Goal: Information Seeking & Learning: Understand process/instructions

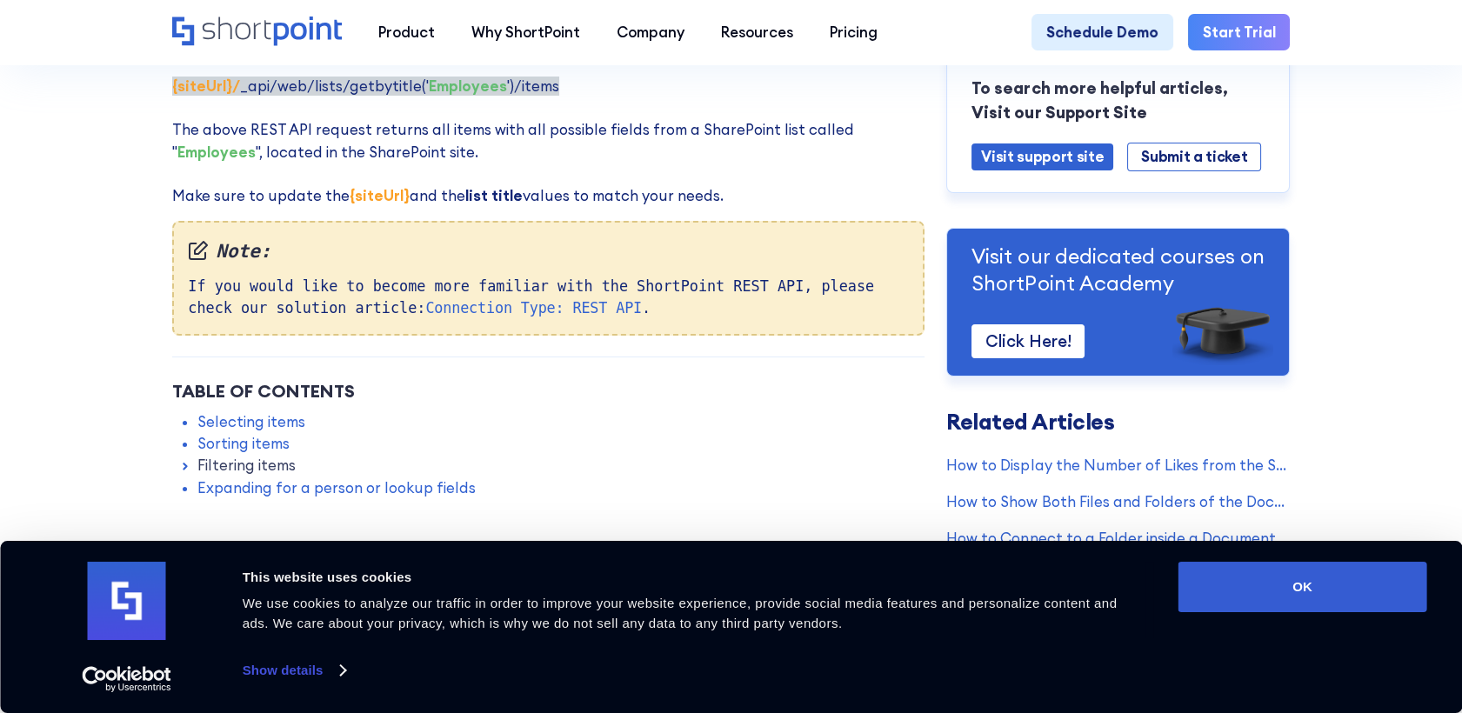
scroll to position [483, 0]
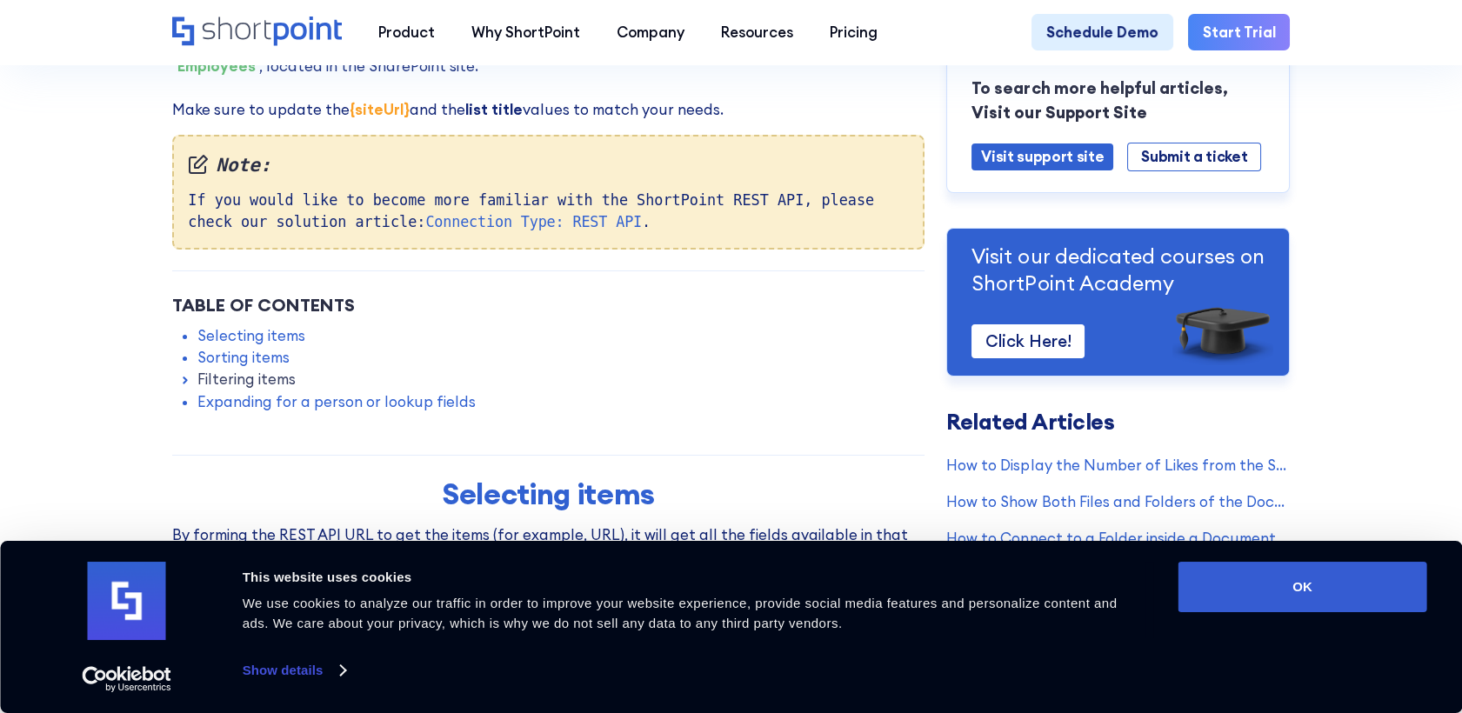
click at [211, 390] on link "Filtering items" at bounding box center [246, 380] width 98 height 22
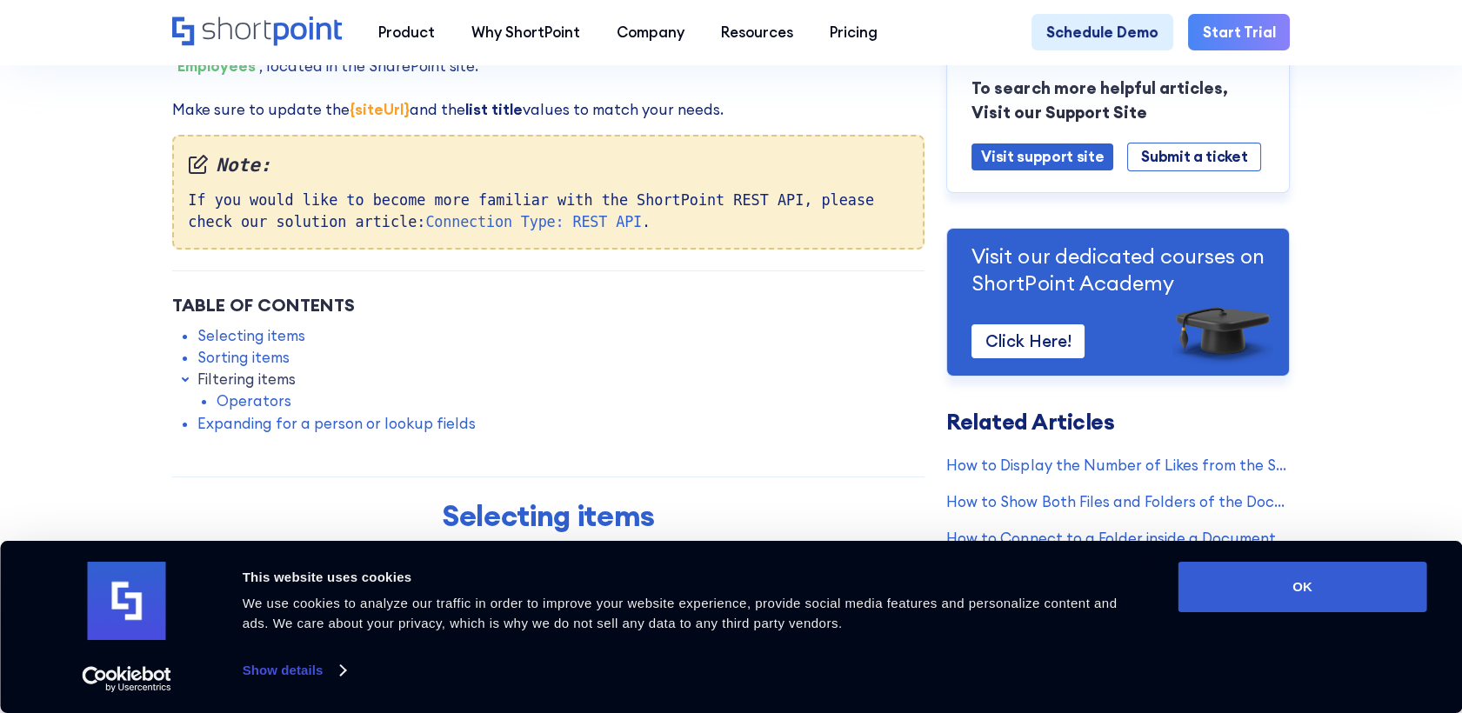
click at [247, 410] on link "Operators" at bounding box center [254, 401] width 75 height 22
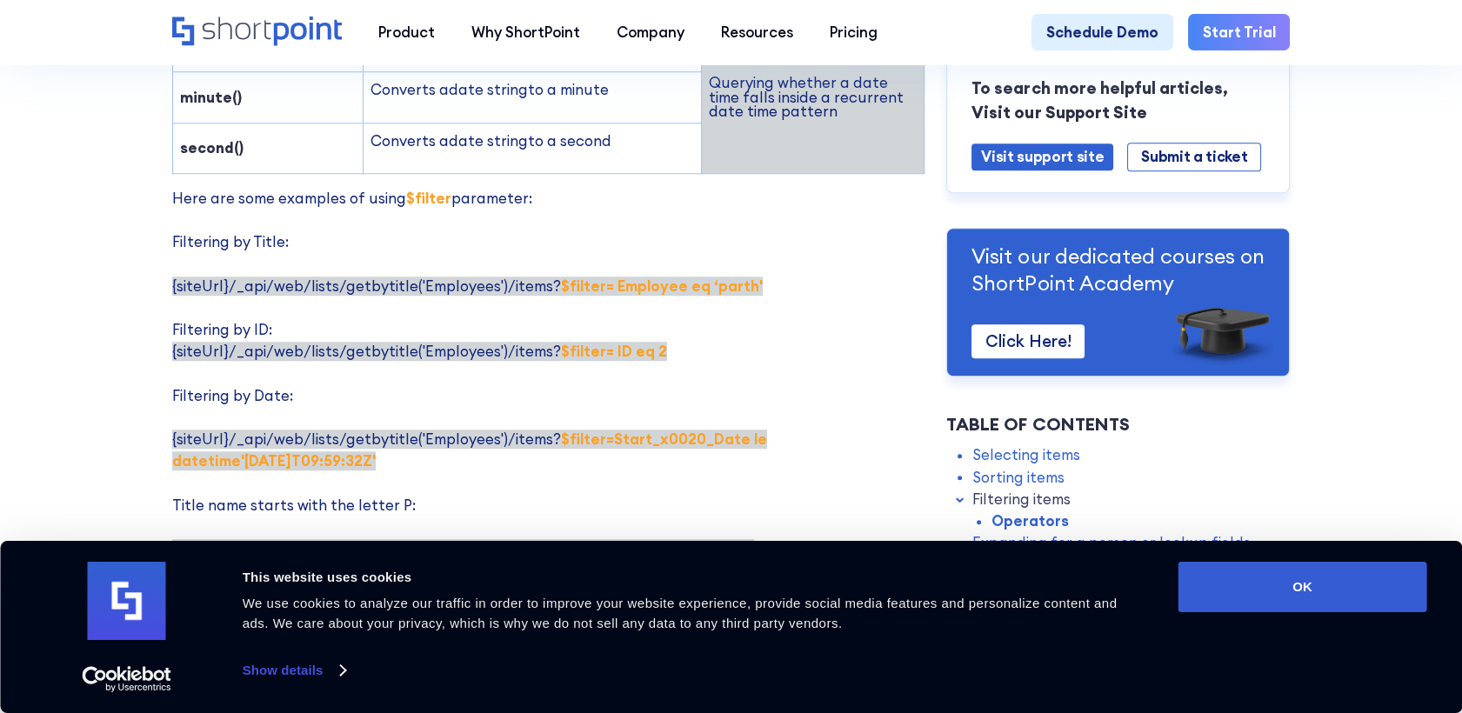
scroll to position [2909, 0]
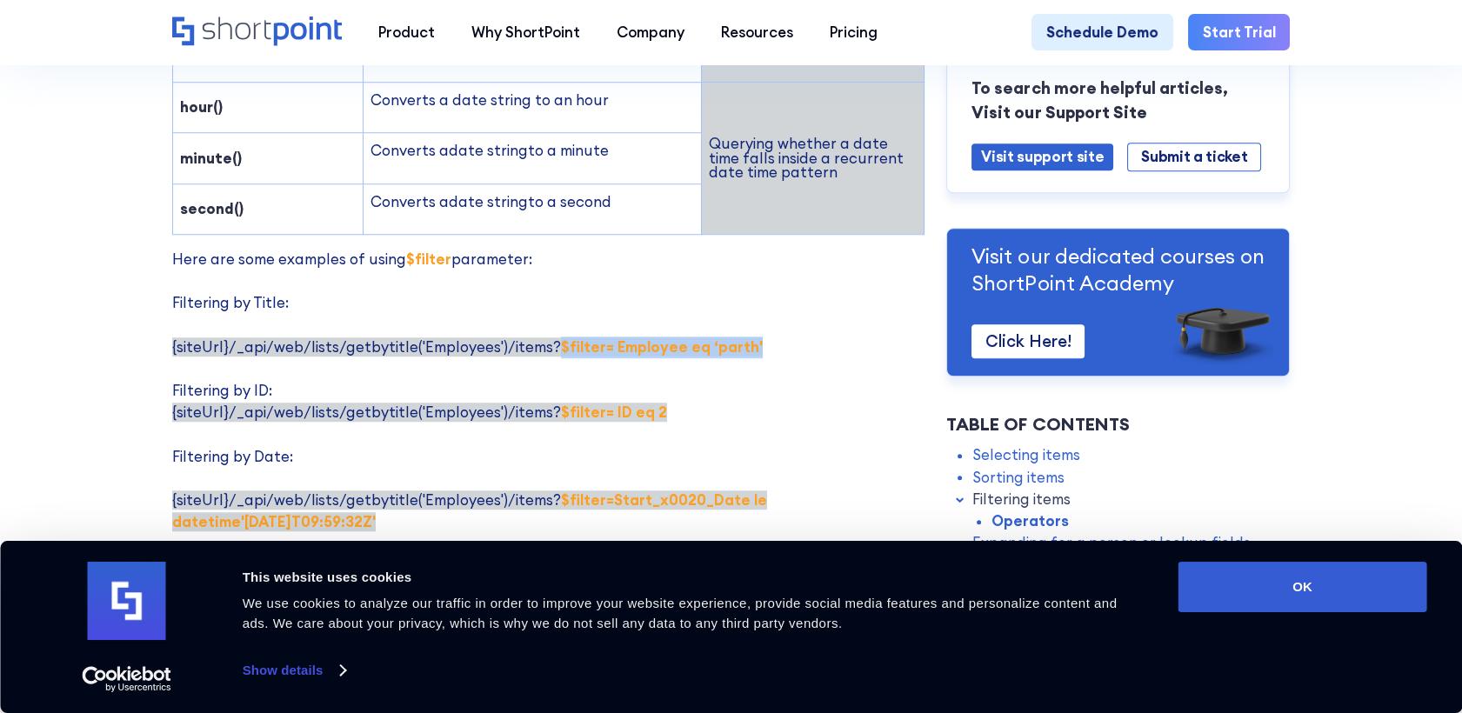
drag, startPoint x: 543, startPoint y: 254, endPoint x: 745, endPoint y: 266, distance: 203.0
click at [745, 266] on p "Here are some examples of using $filter parameter: Filtering by Title: {siteUrl…" at bounding box center [548, 545] width 753 height 592
copy strong "$filter= Employee eq ‘parth'"
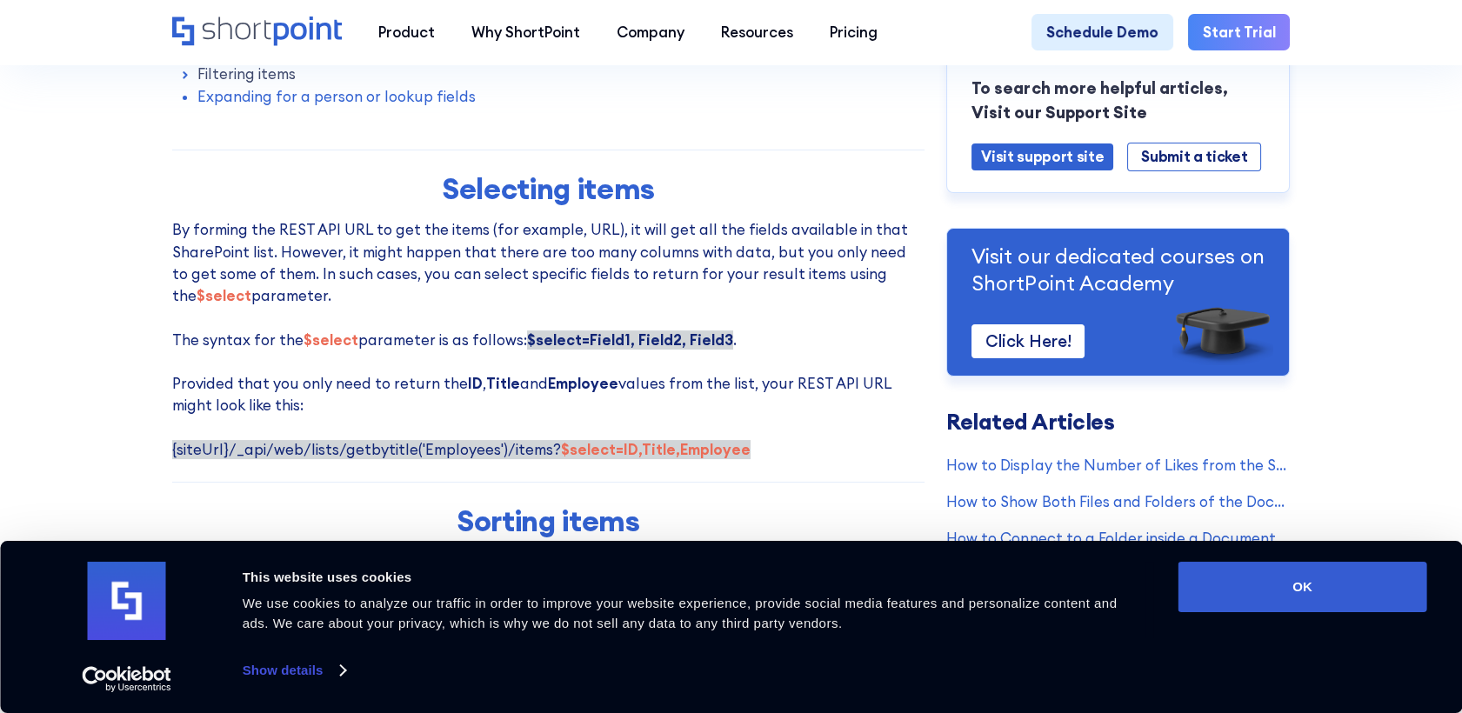
scroll to position [579, 0]
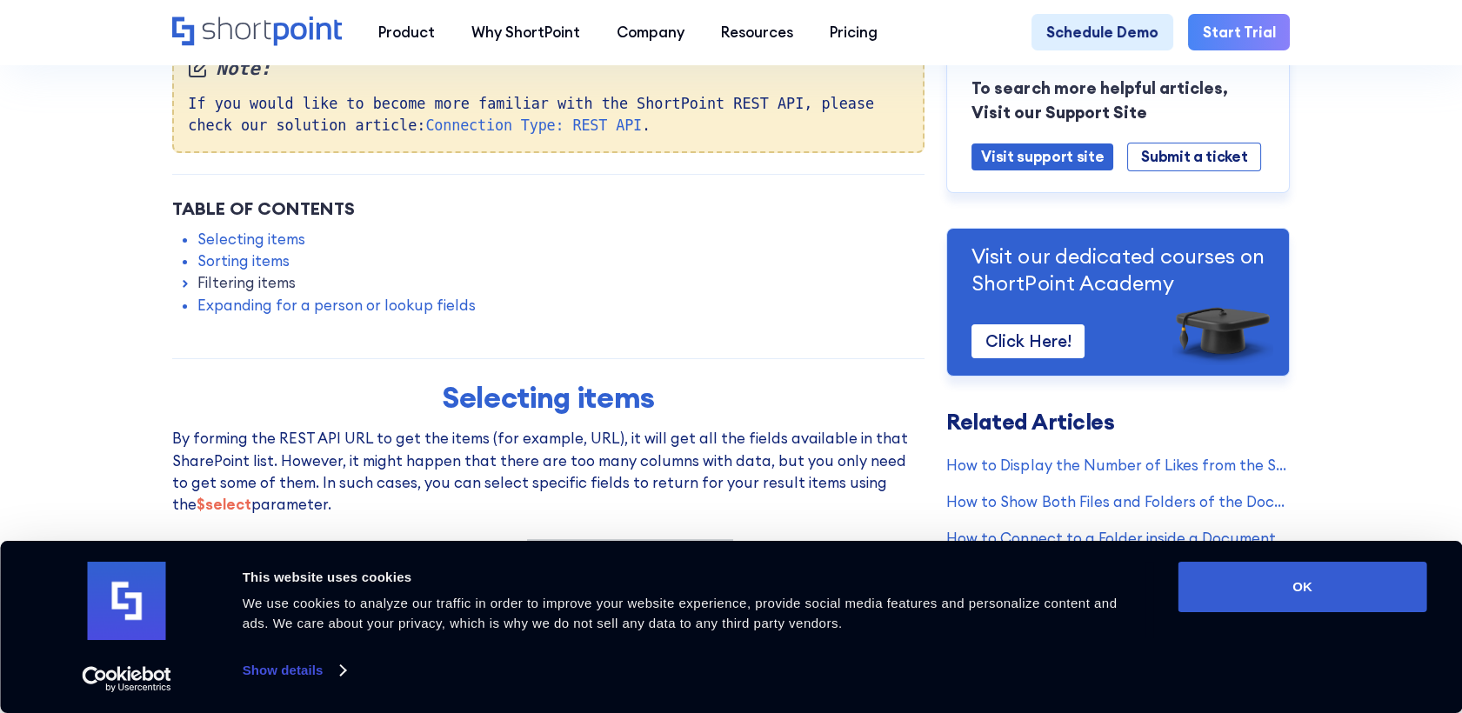
click at [248, 292] on link "Filtering items" at bounding box center [246, 283] width 98 height 22
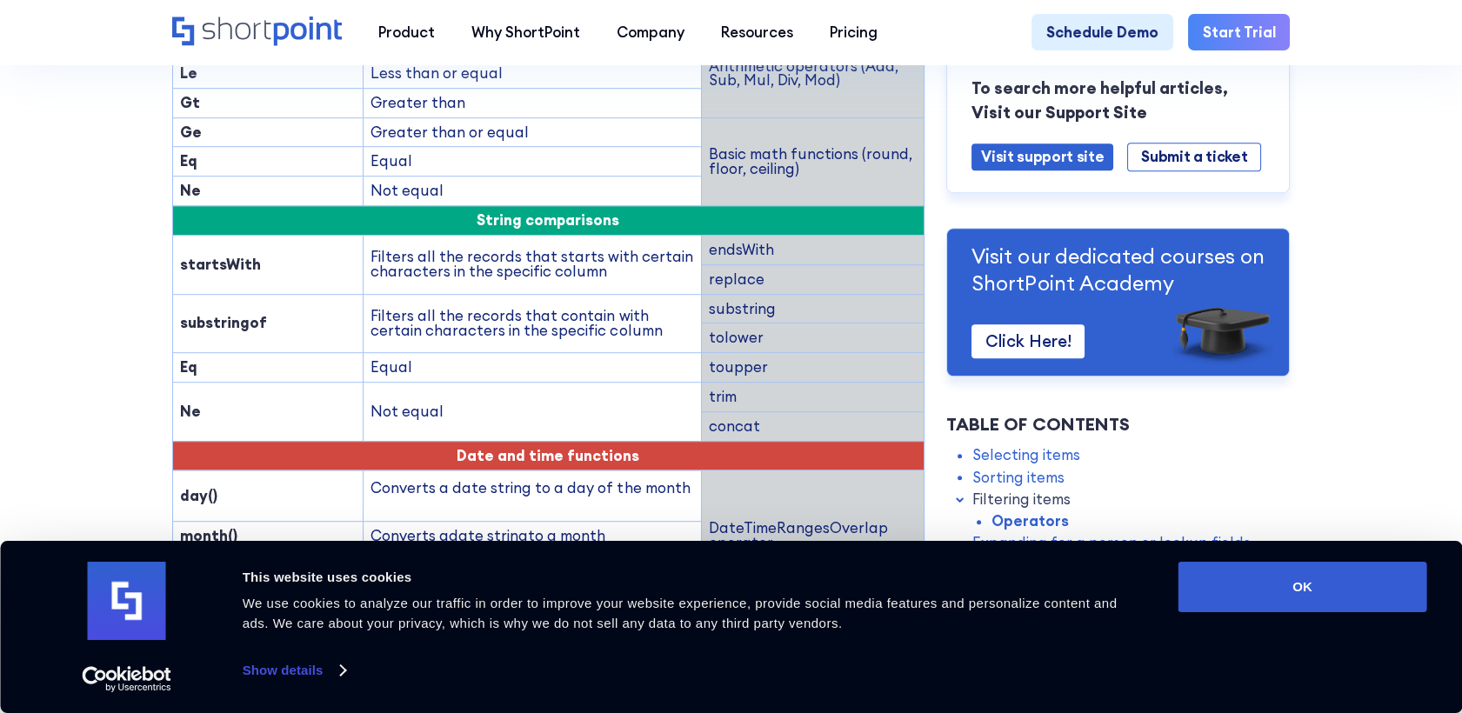
scroll to position [2608, 0]
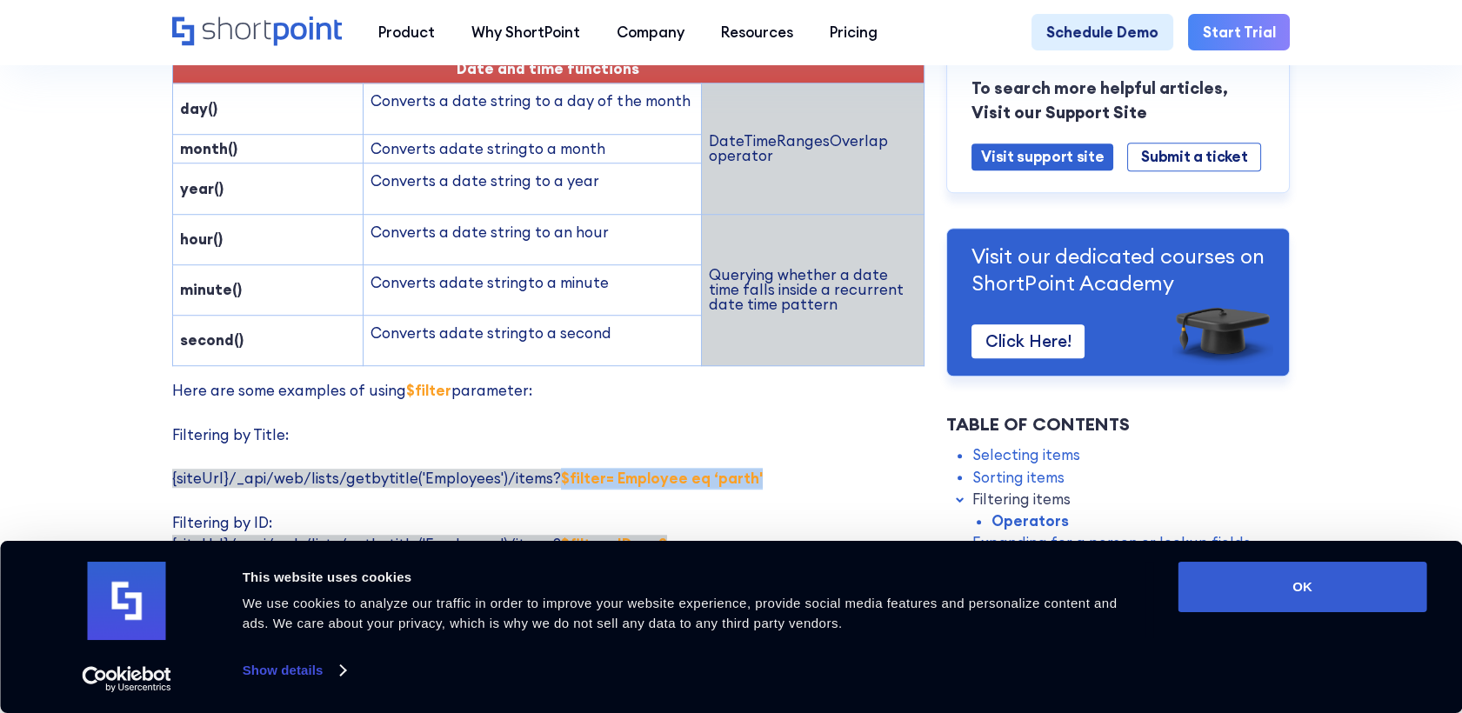
drag, startPoint x: 543, startPoint y: 391, endPoint x: 739, endPoint y: 396, distance: 195.7
click at [739, 396] on p "Here are some examples of using $filter parameter: Filtering by Title: {siteUrl…" at bounding box center [548, 676] width 753 height 592
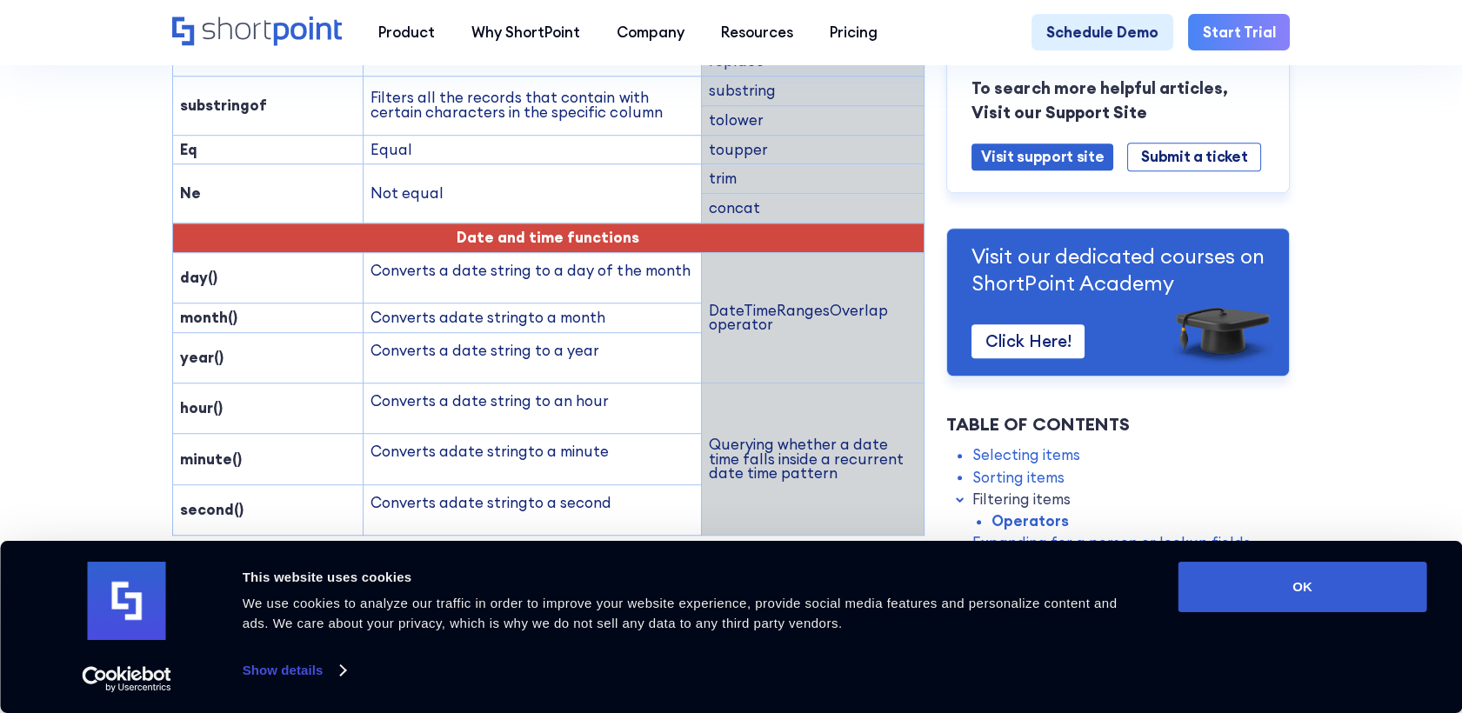
scroll to position [2779, 0]
